Goal: Task Accomplishment & Management: Use online tool/utility

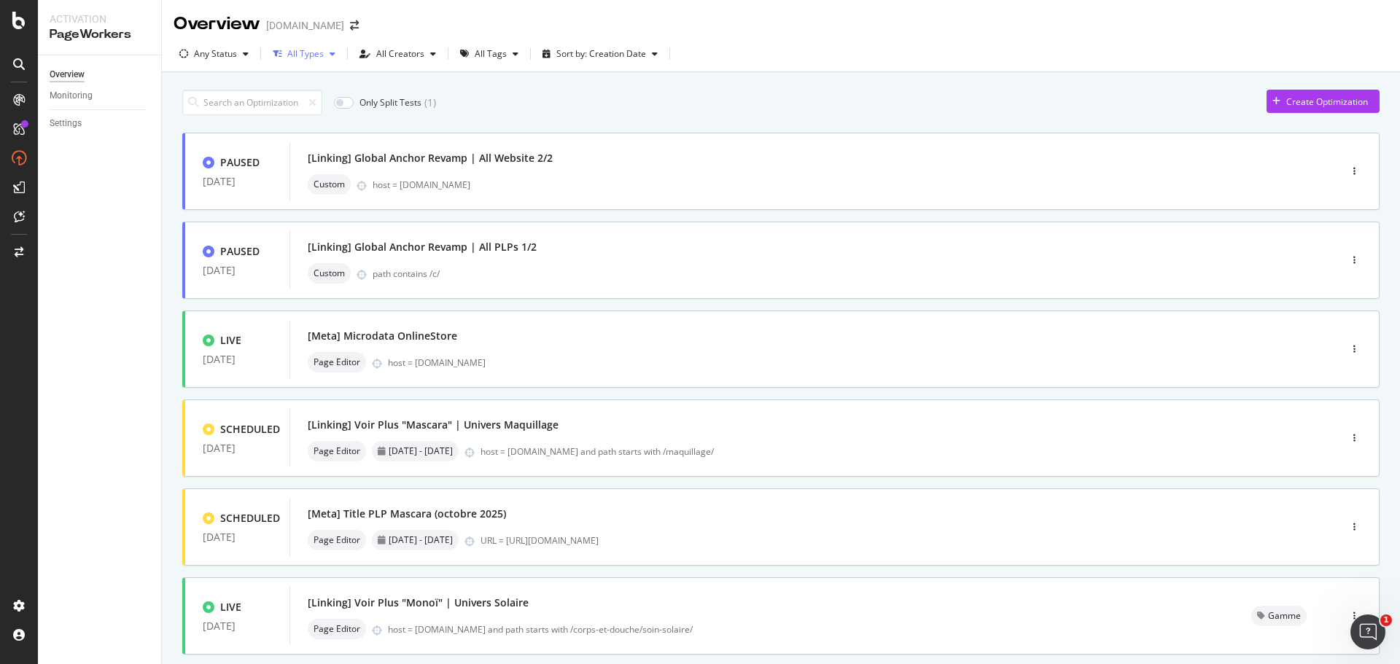
click at [327, 56] on div "button" at bounding box center [332, 54] width 17 height 9
click at [488, 55] on div "All Tags" at bounding box center [491, 54] width 32 height 9
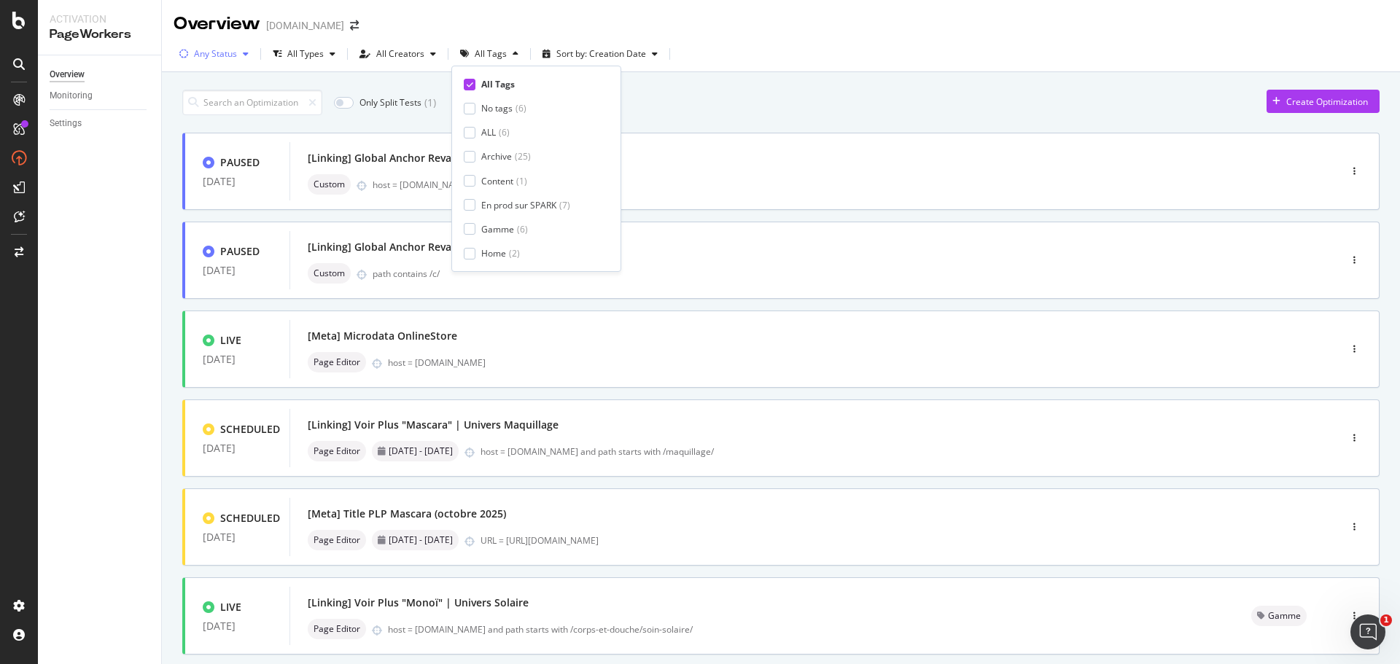
click at [218, 50] on div "Any Status" at bounding box center [215, 54] width 43 height 9
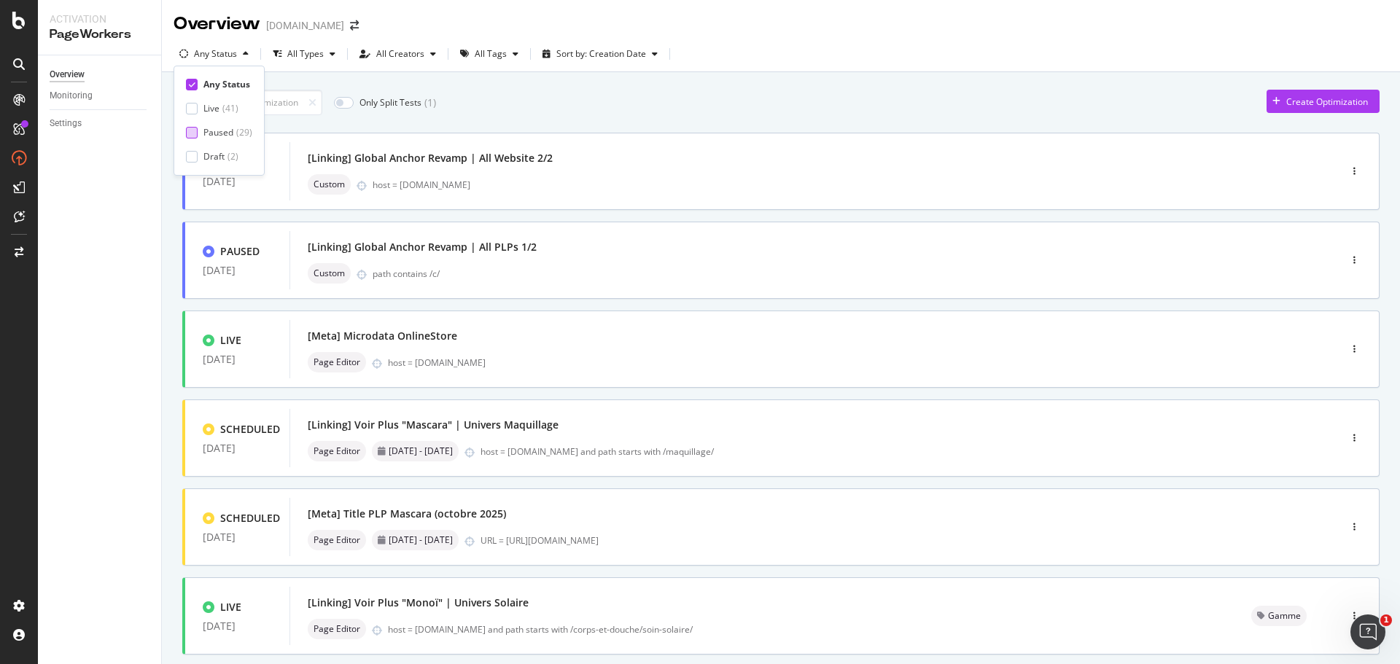
click at [195, 129] on div at bounding box center [192, 133] width 12 height 12
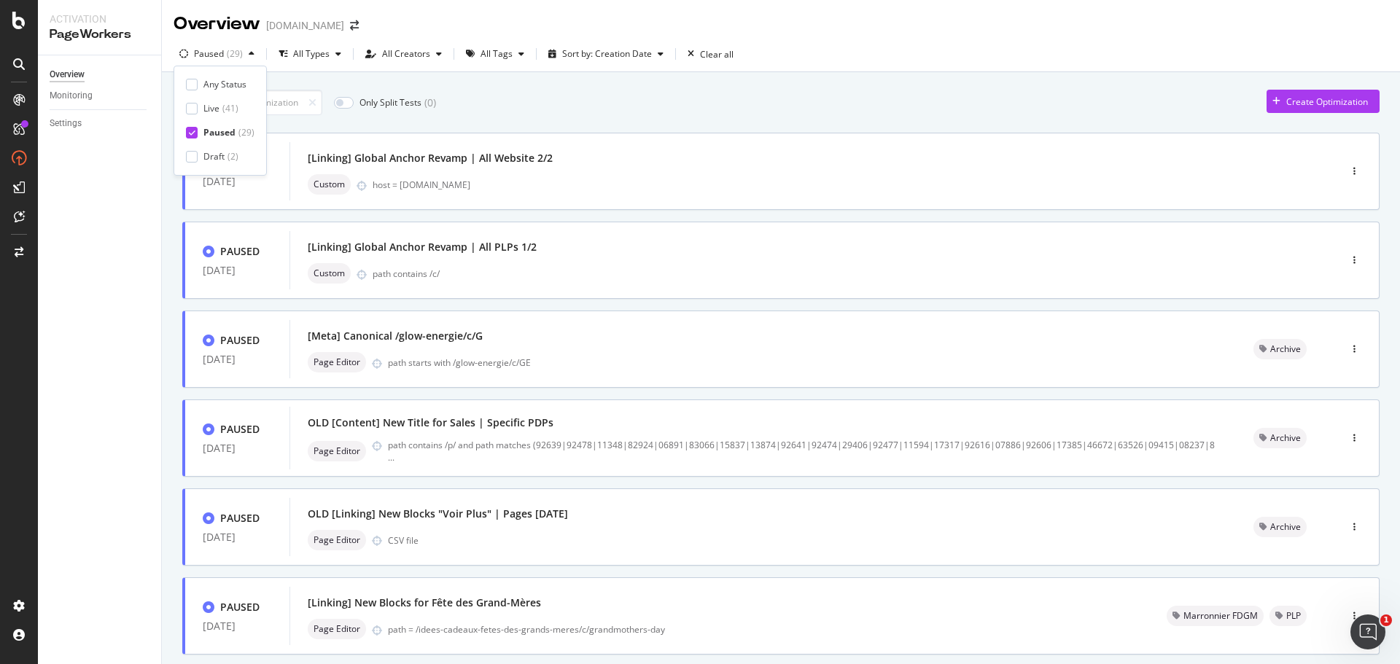
click at [113, 442] on div "Overview Monitoring Settings" at bounding box center [99, 359] width 123 height 609
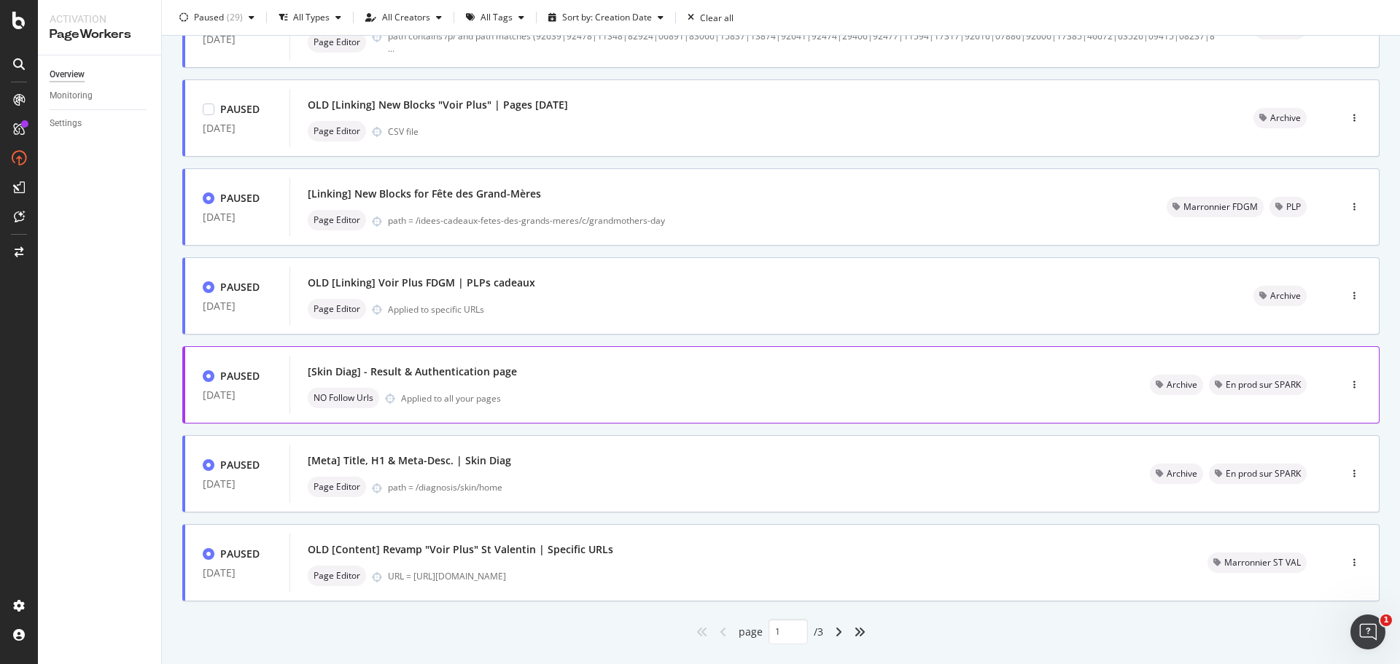
scroll to position [437, 0]
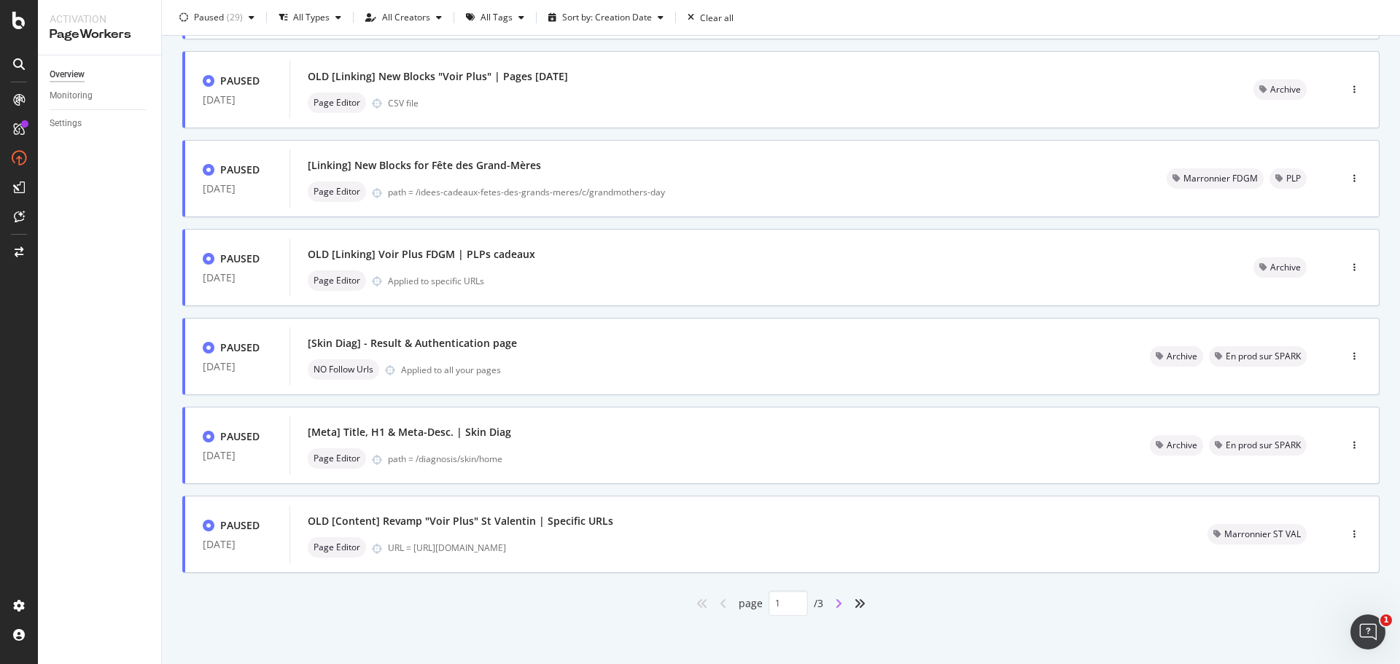
click at [835, 602] on icon "angle-right" at bounding box center [838, 604] width 7 height 12
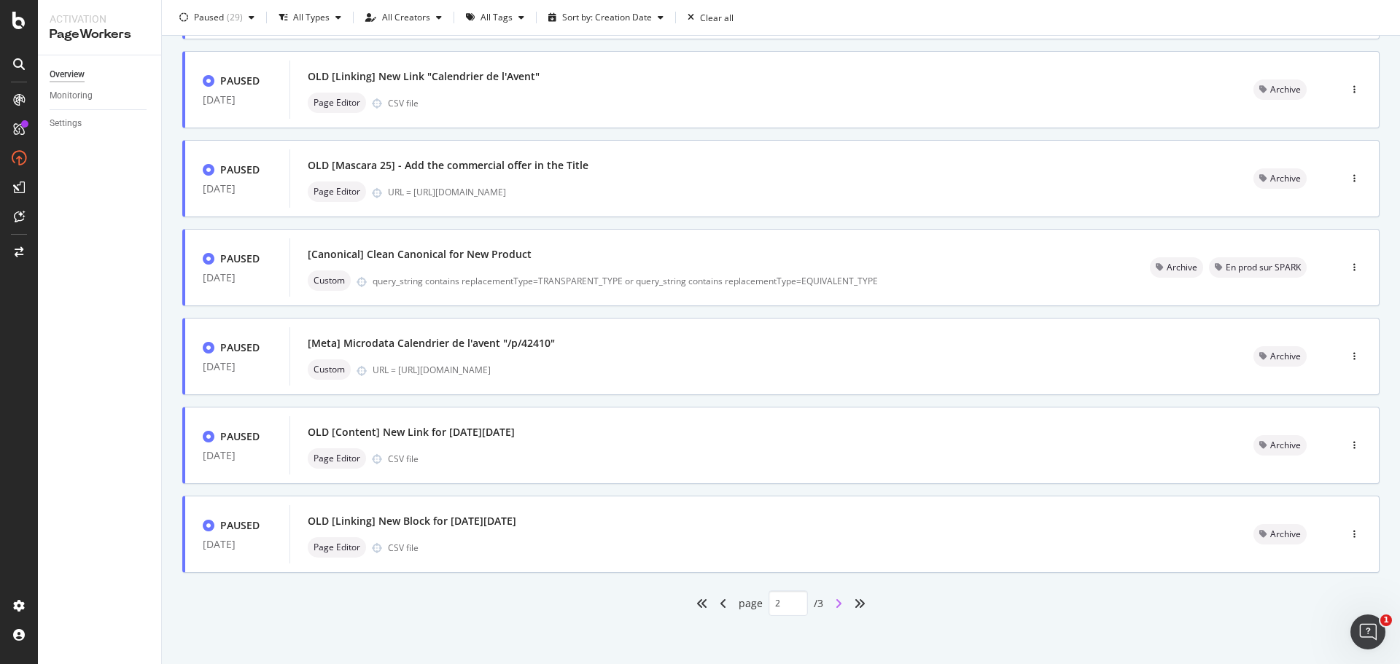
click at [835, 602] on icon "angle-right" at bounding box center [838, 604] width 7 height 12
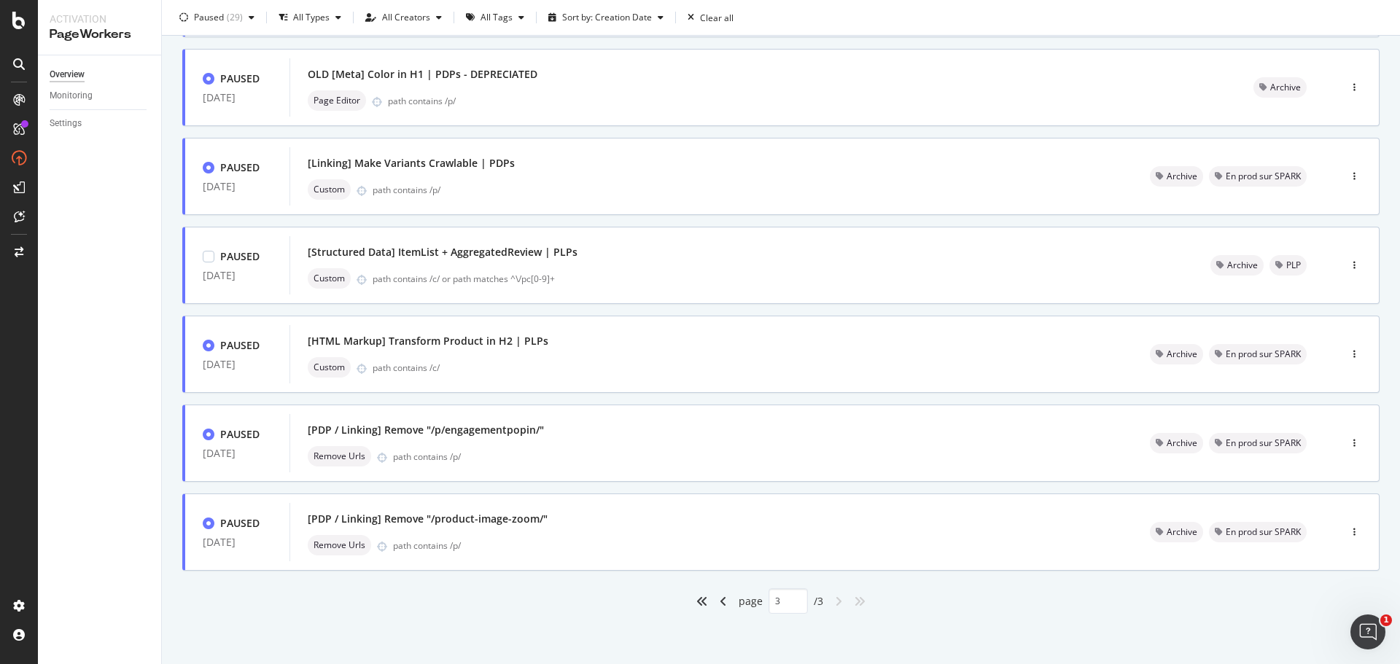
scroll to position [351, 0]
click at [720, 603] on icon "angle-left" at bounding box center [723, 601] width 7 height 12
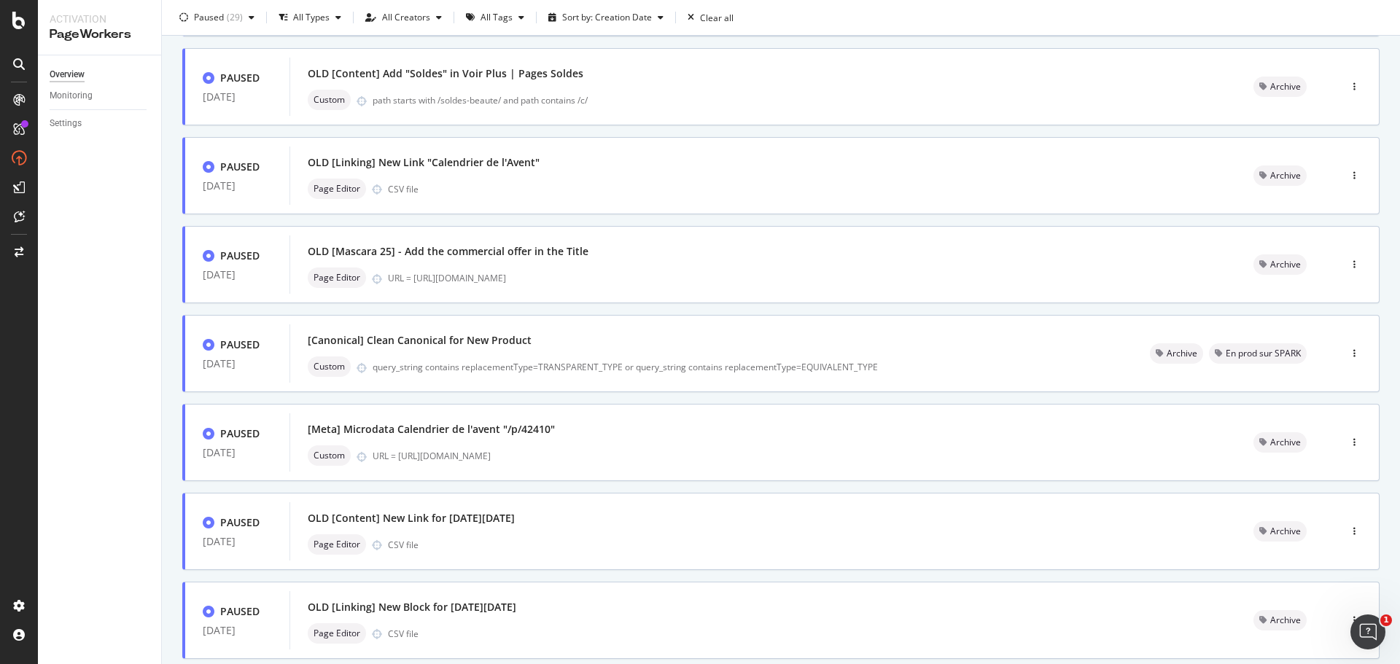
type input "2"
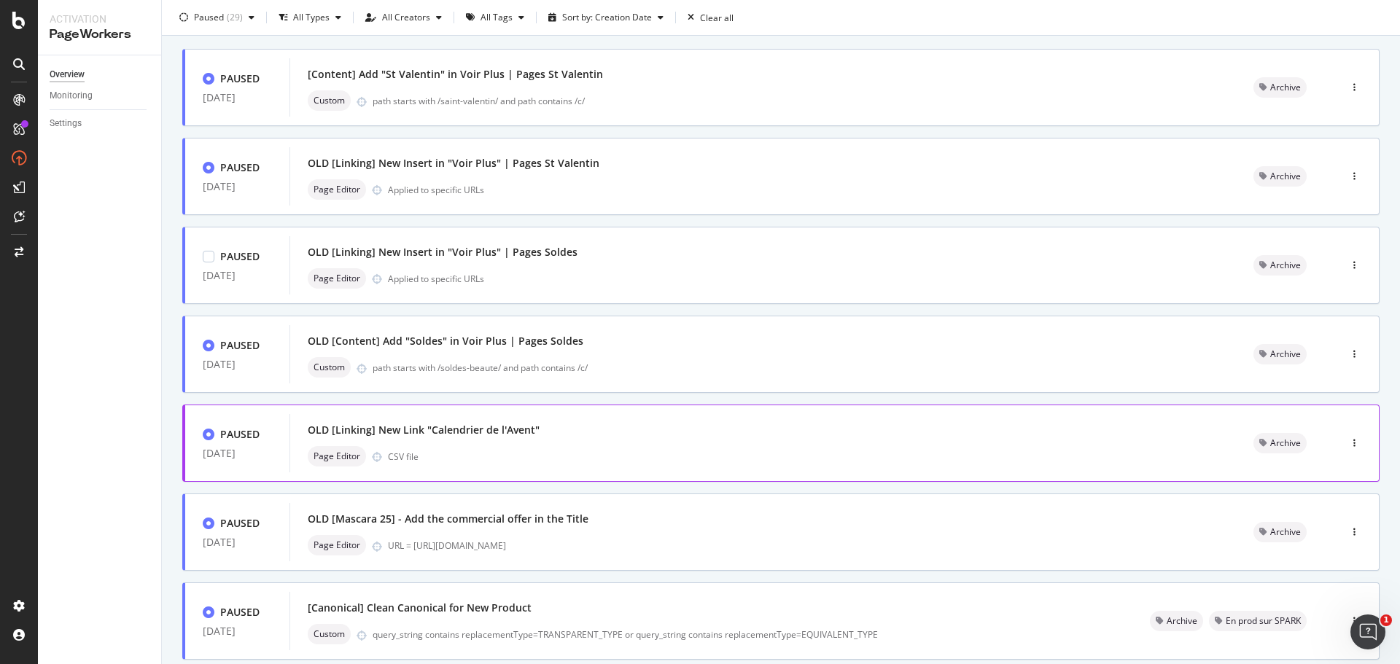
scroll to position [149, 0]
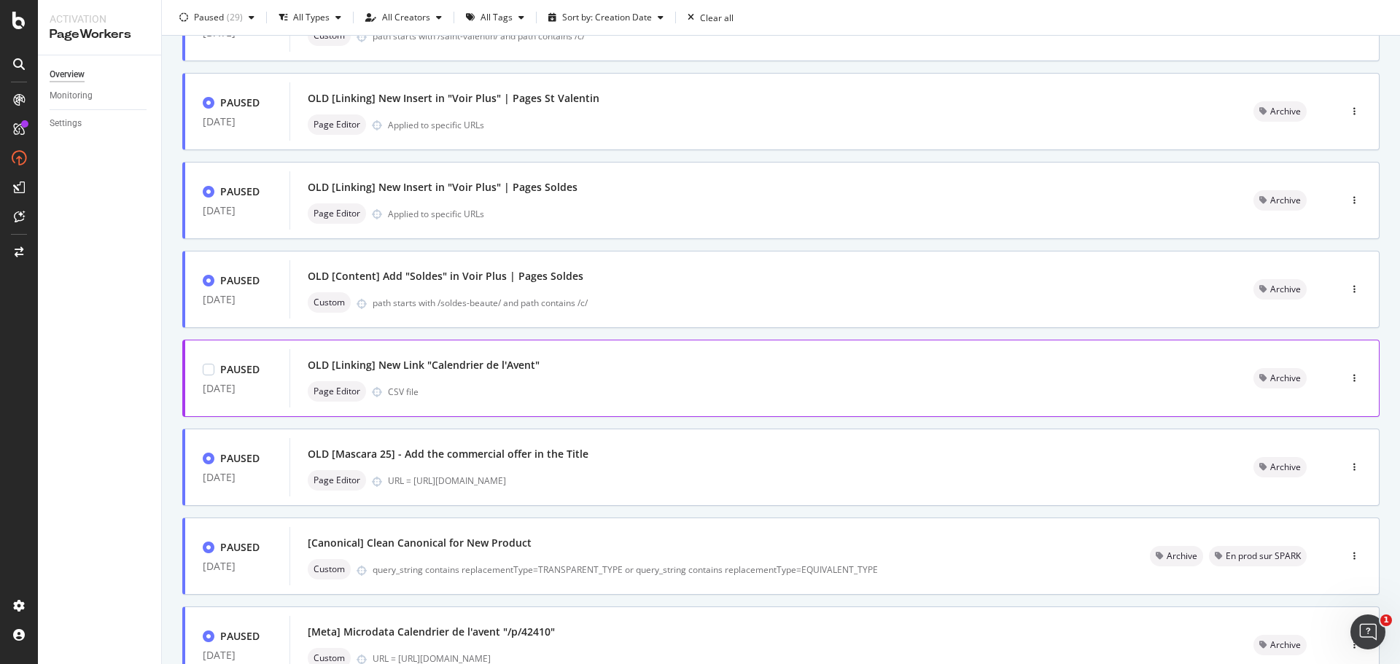
click at [566, 382] on div "Page Editor CSV file" at bounding box center [763, 391] width 911 height 20
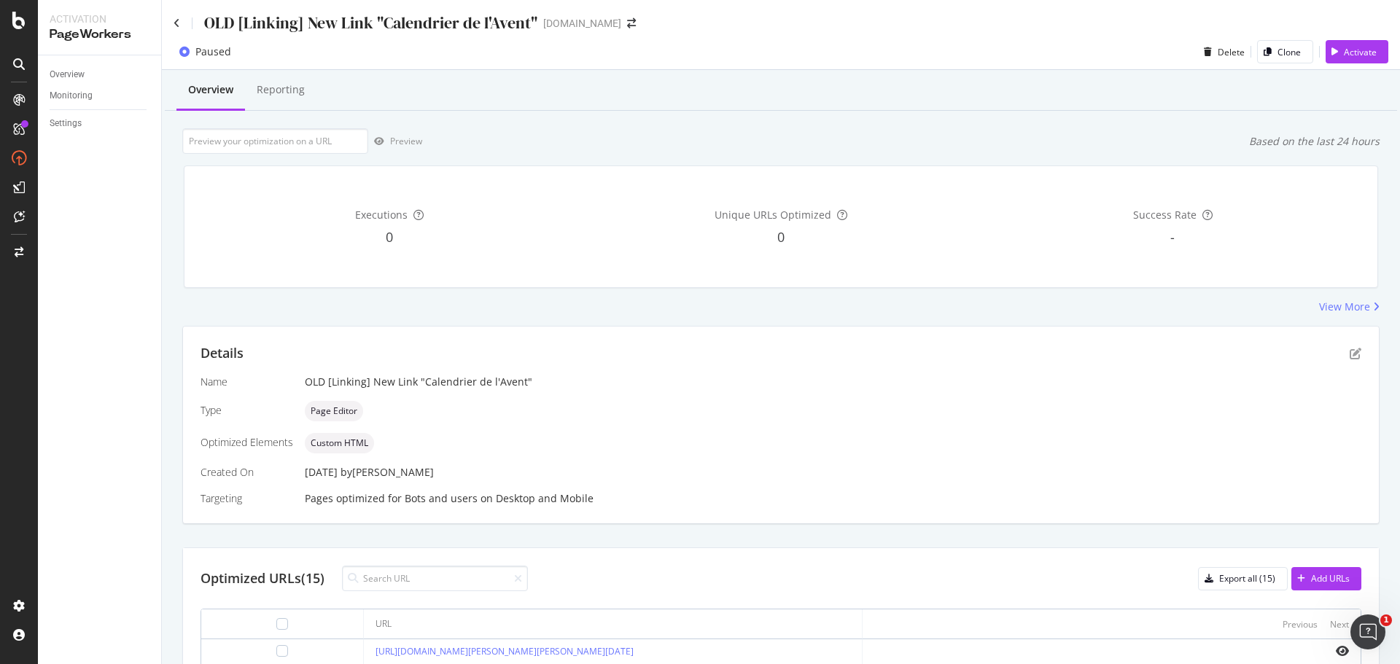
click at [171, 27] on div "OLD [Linking] New Link "Calendrier de l'Avent" [DOMAIN_NAME]" at bounding box center [781, 17] width 1238 height 34
click at [178, 25] on icon at bounding box center [177, 23] width 7 height 10
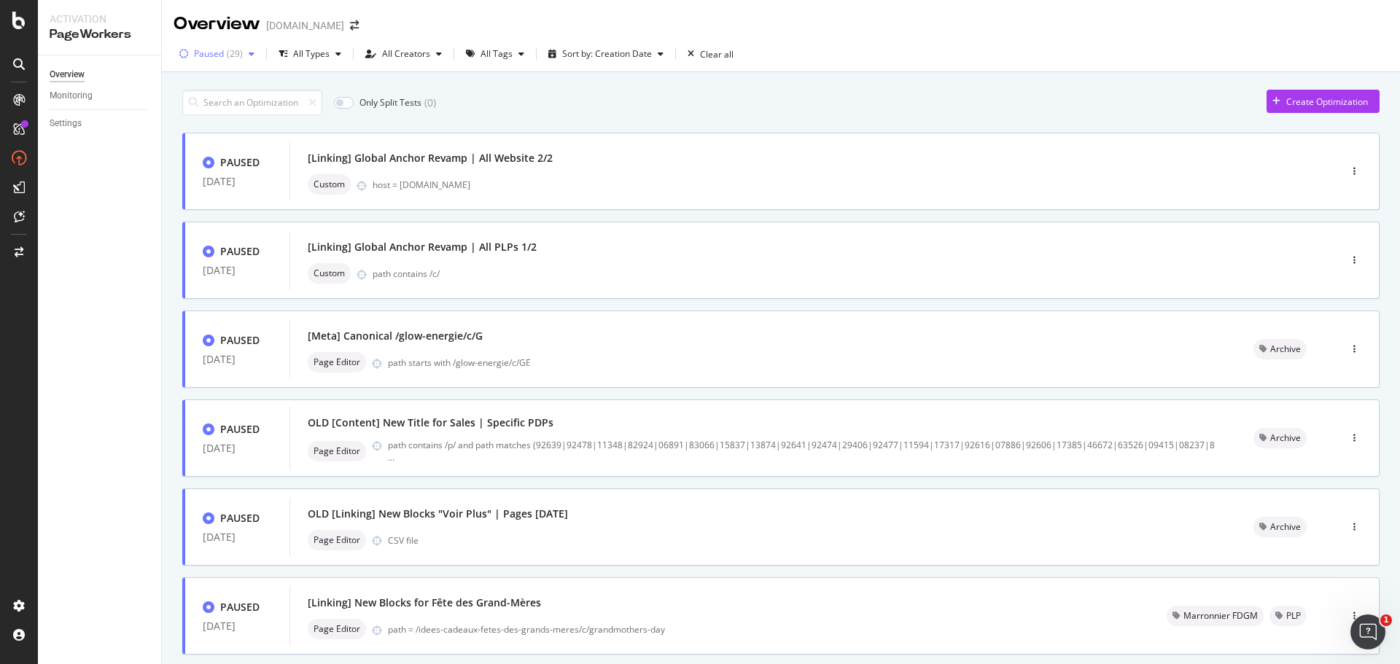
click at [237, 52] on div "( 29 )" at bounding box center [235, 54] width 16 height 9
click at [195, 130] on div at bounding box center [192, 133] width 12 height 12
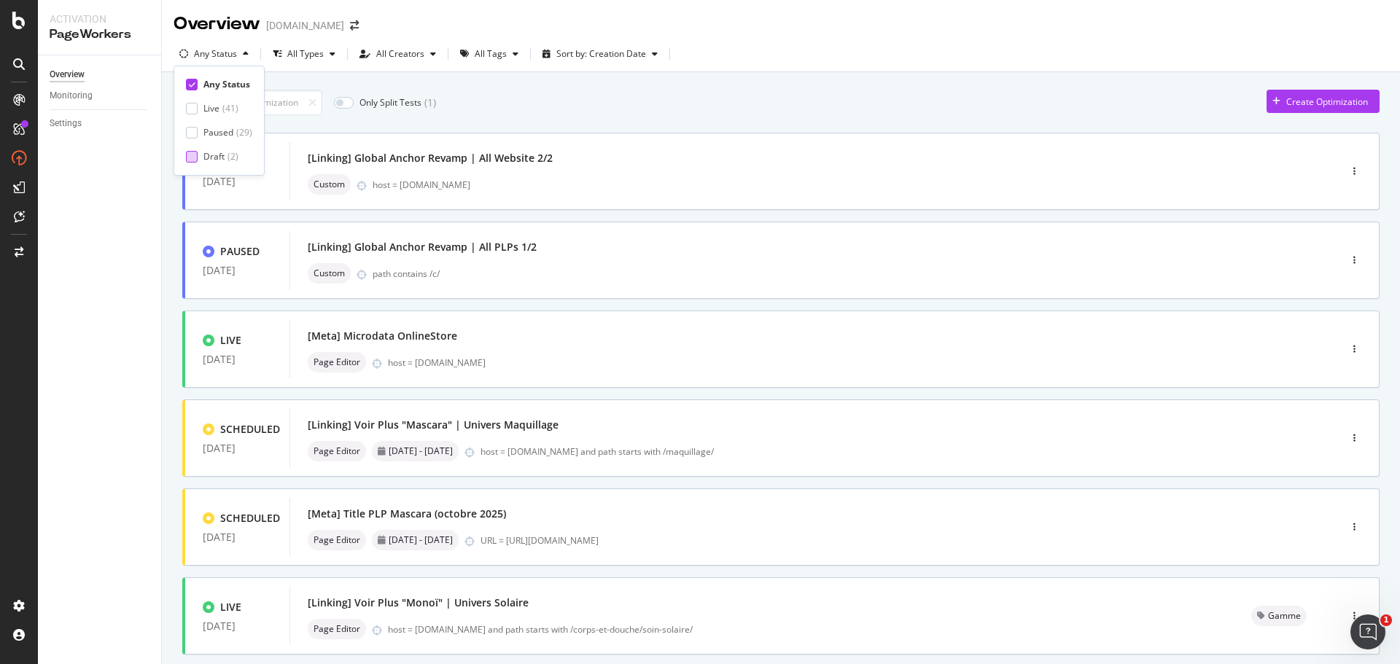
click at [193, 155] on div at bounding box center [192, 157] width 12 height 12
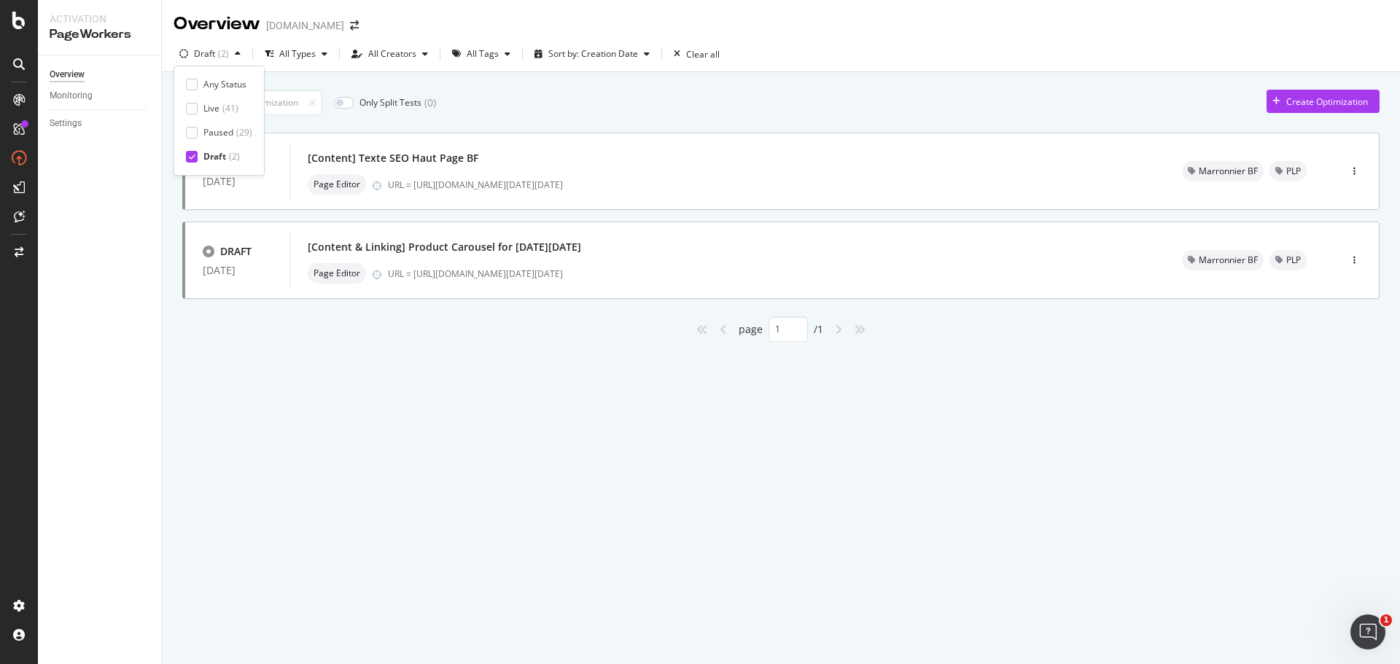
click at [193, 155] on icon at bounding box center [192, 156] width 7 height 7
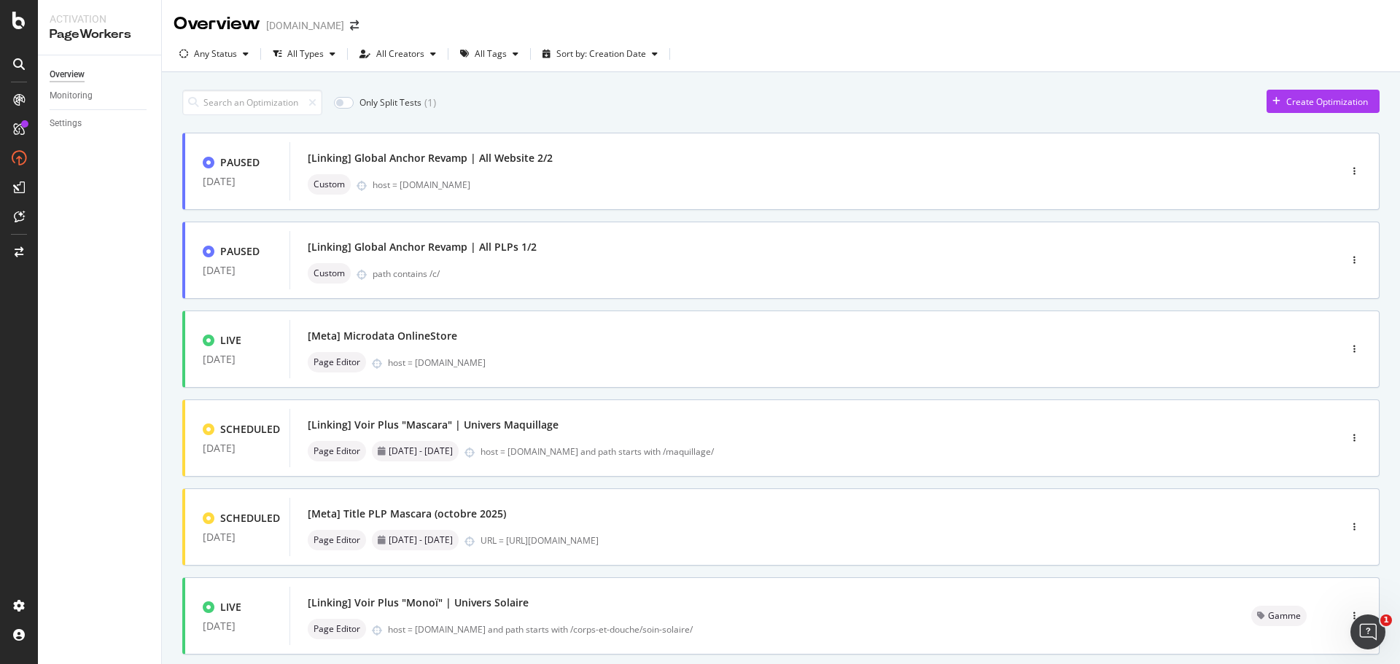
click at [133, 293] on div "Overview Monitoring Settings" at bounding box center [99, 359] width 123 height 609
click at [507, 56] on div "button" at bounding box center [515, 54] width 17 height 9
click at [467, 160] on div at bounding box center [470, 157] width 12 height 12
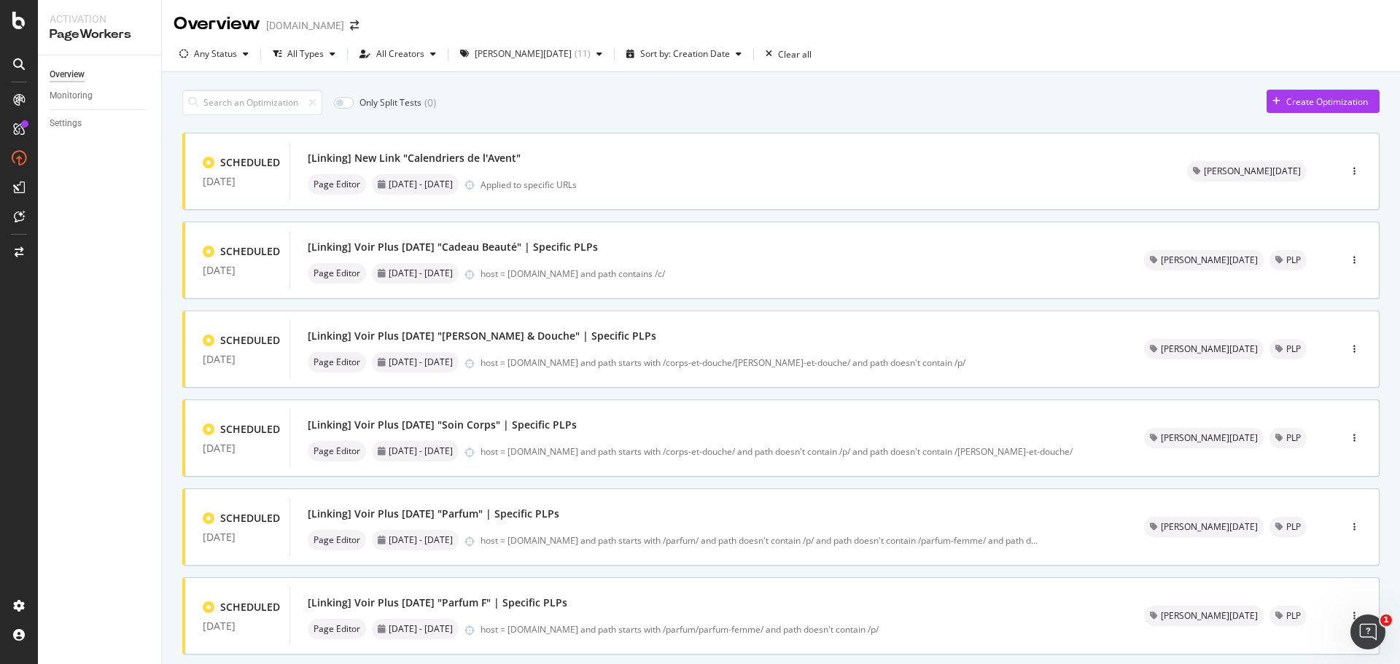
click at [106, 334] on div "Overview Monitoring Settings" at bounding box center [99, 359] width 123 height 609
click at [572, 599] on div "[Linking] Voir Plus [DATE] "Parfum F" | Specific PLPs" at bounding box center [708, 603] width 801 height 20
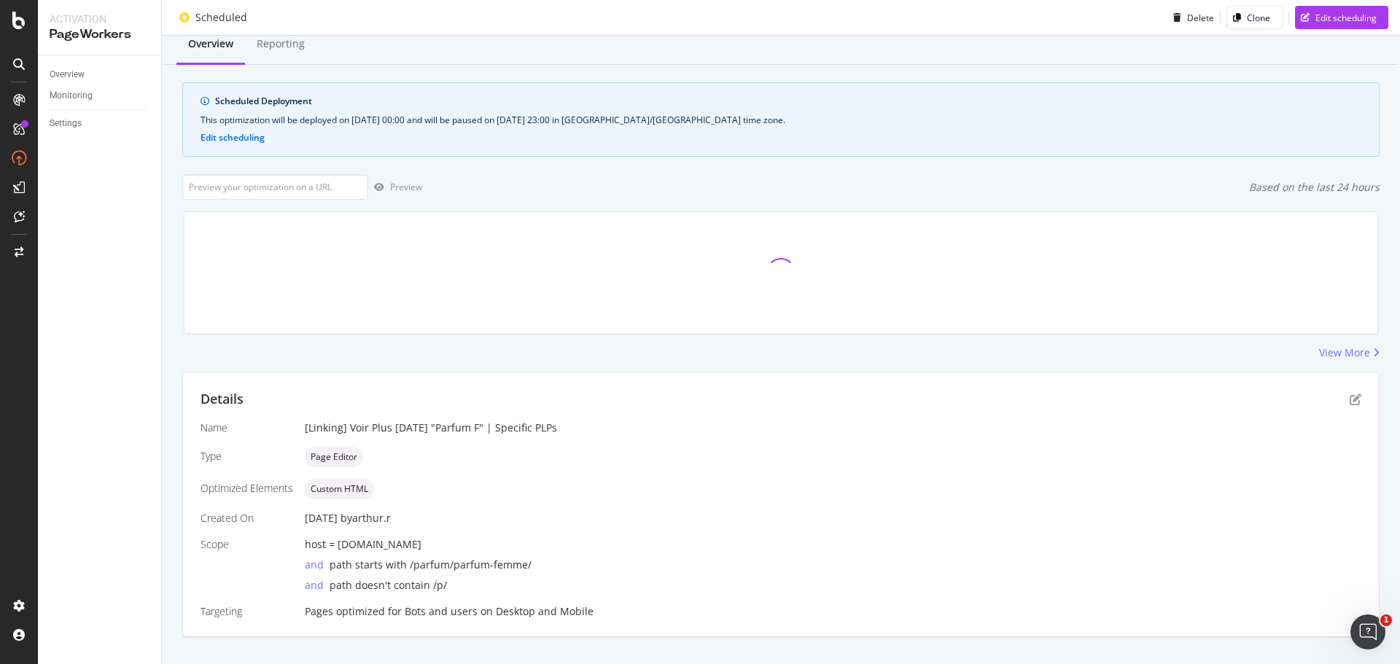
scroll to position [70, 0]
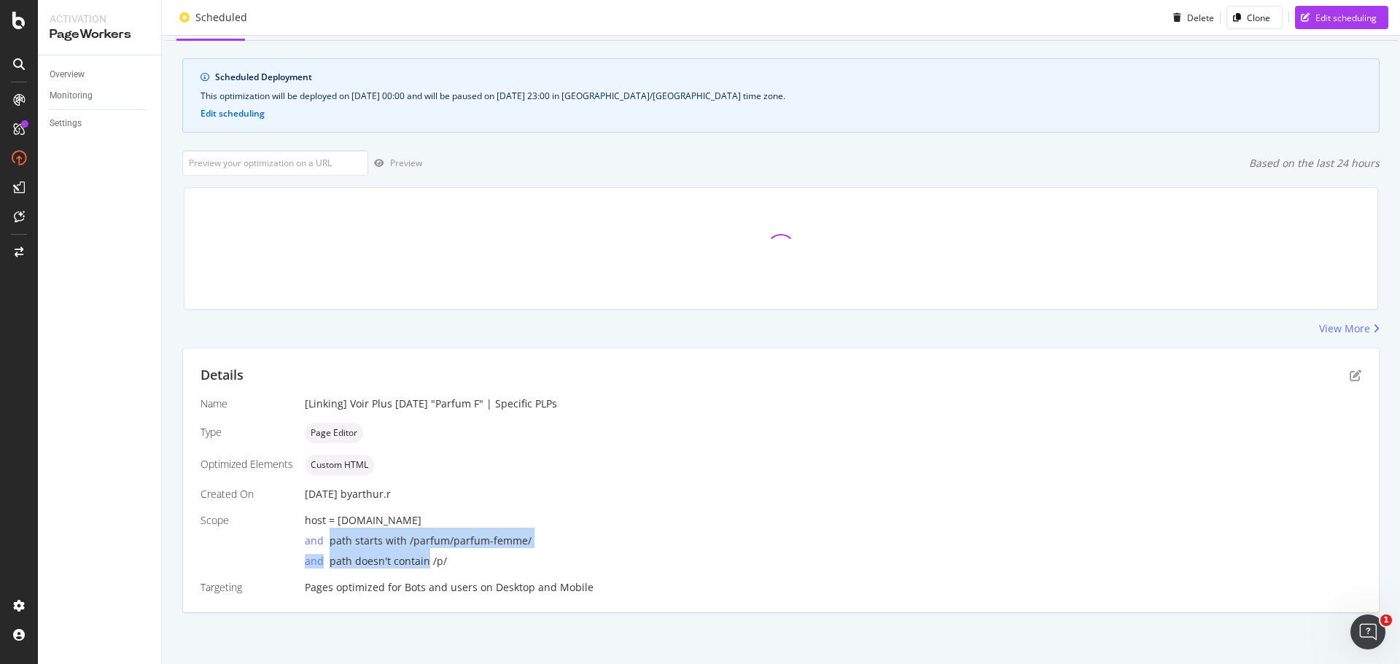
drag, startPoint x: 327, startPoint y: 545, endPoint x: 427, endPoint y: 561, distance: 102.0
click at [427, 561] on div "host = [DOMAIN_NAME] and path starts with /parfum/parfum-femme/ and path doesn'…" at bounding box center [833, 540] width 1056 height 55
click at [437, 564] on span "path doesn't contain /p/" at bounding box center [388, 561] width 117 height 14
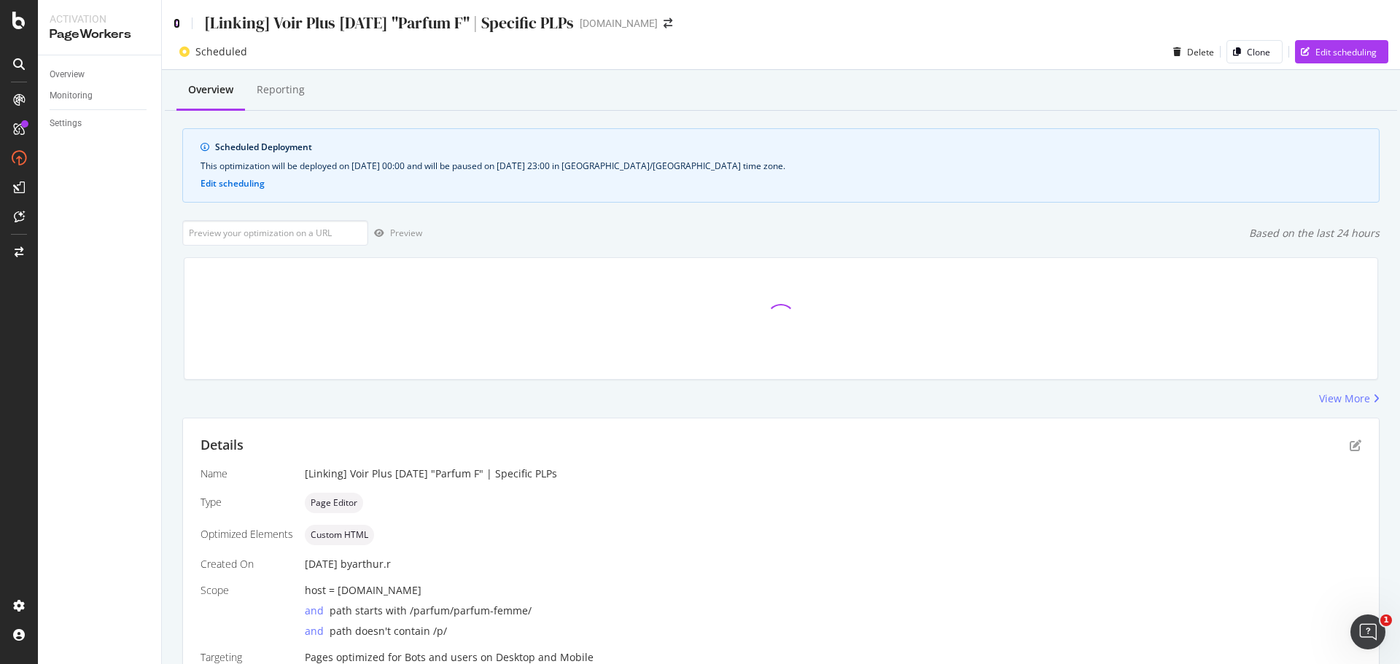
click at [177, 25] on icon at bounding box center [177, 23] width 7 height 10
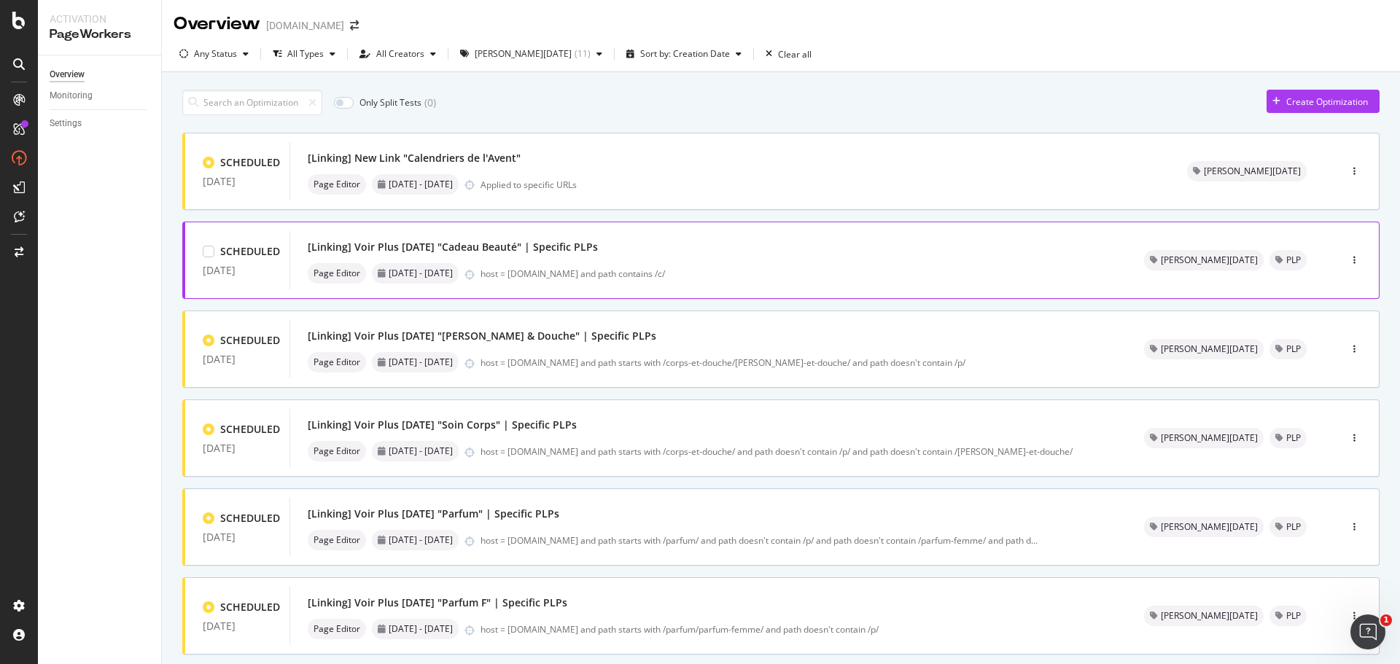
click at [573, 246] on div "[Linking] Voir Plus [DATE] "Cadeau Beauté" | Specific PLPs" at bounding box center [453, 247] width 290 height 15
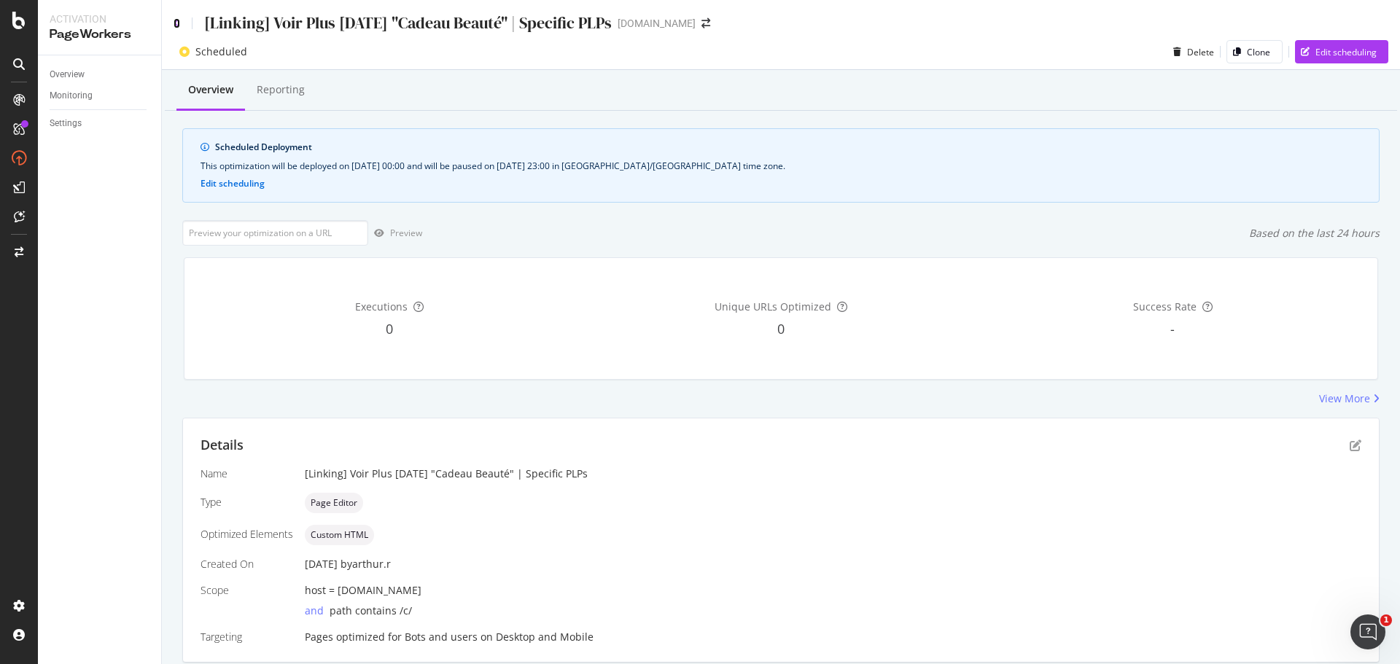
click at [176, 26] on icon at bounding box center [177, 23] width 7 height 10
